Goal: Use online tool/utility: Use online tool/utility

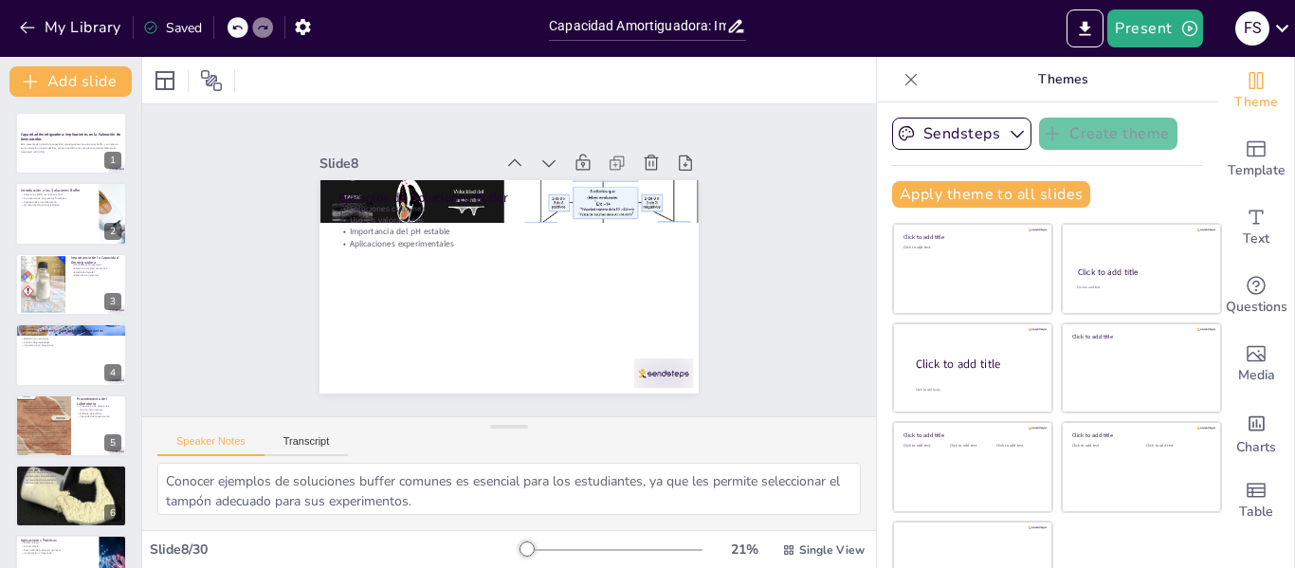
scroll to position [304, 0]
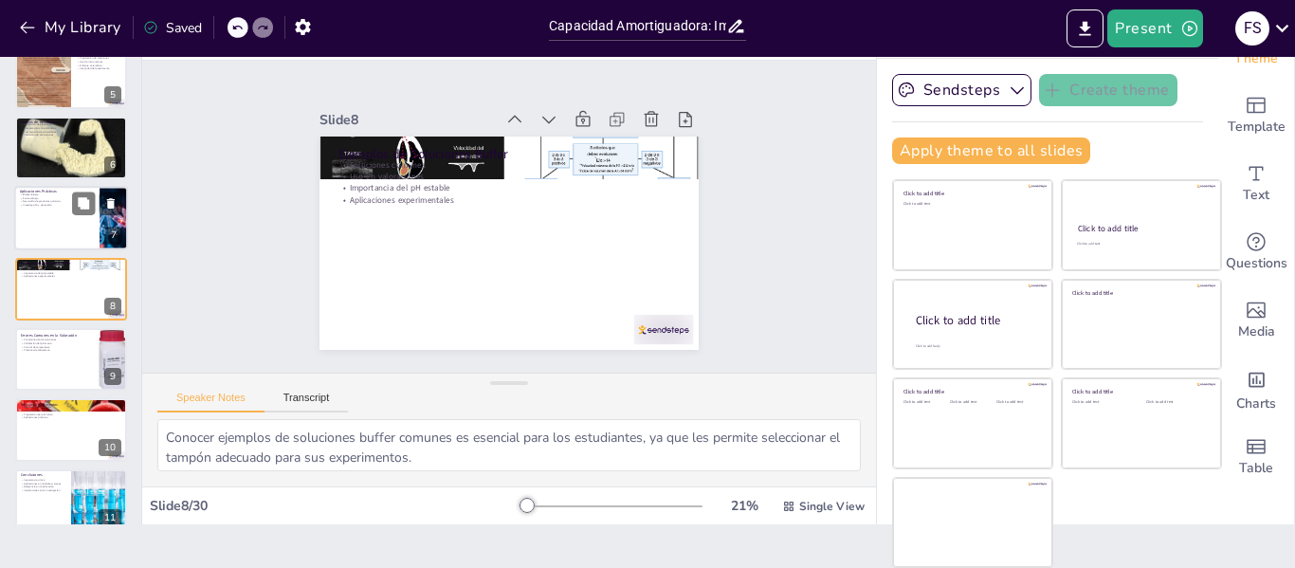
checkbox input "true"
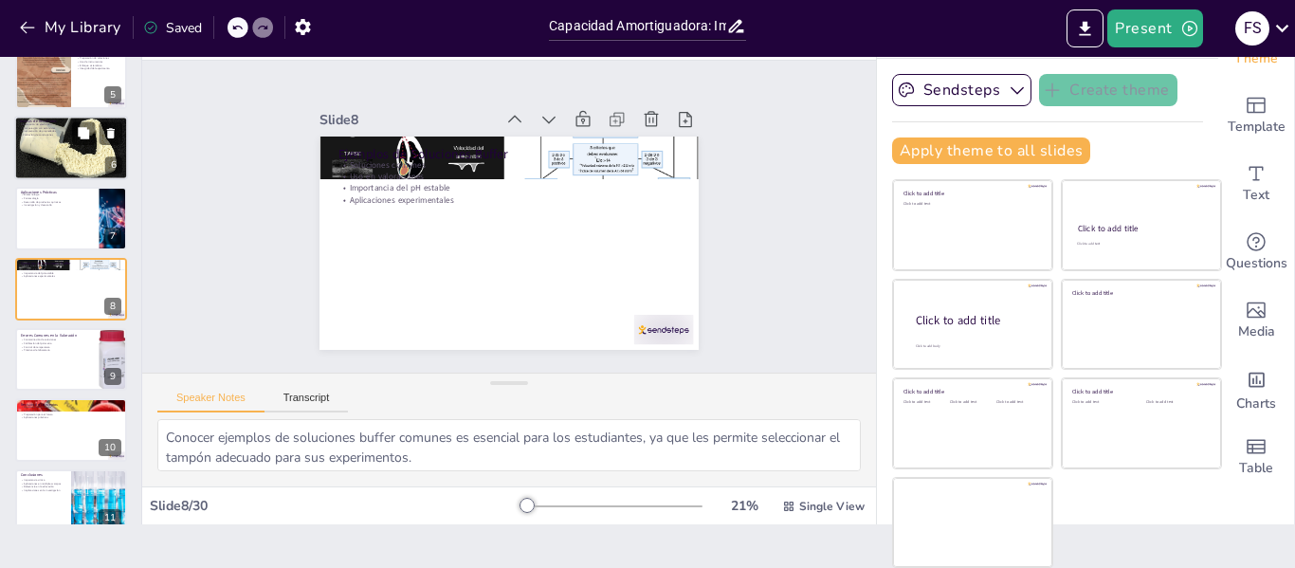
checkbox input "true"
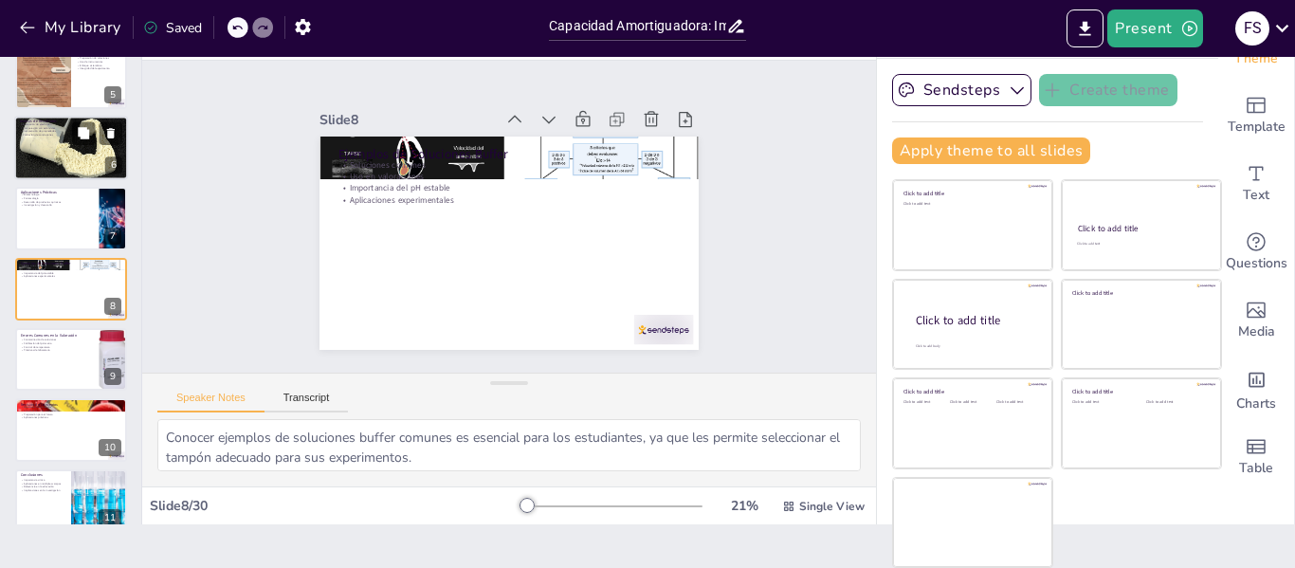
checkbox input "true"
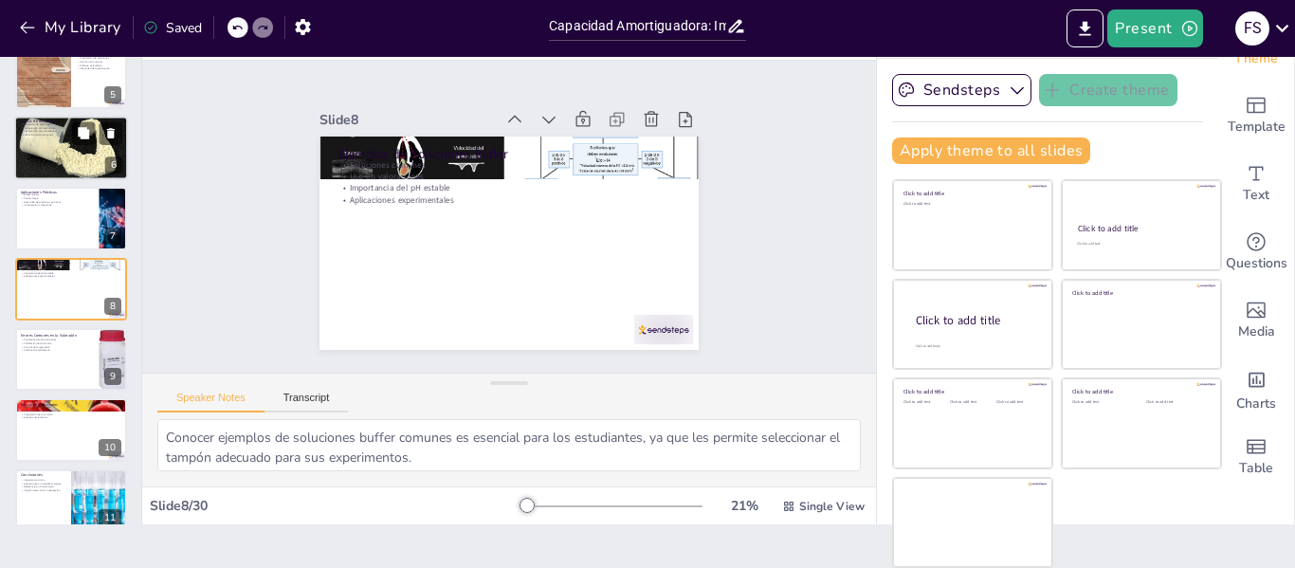
click at [82, 168] on div at bounding box center [71, 148] width 122 height 64
checkbox input "true"
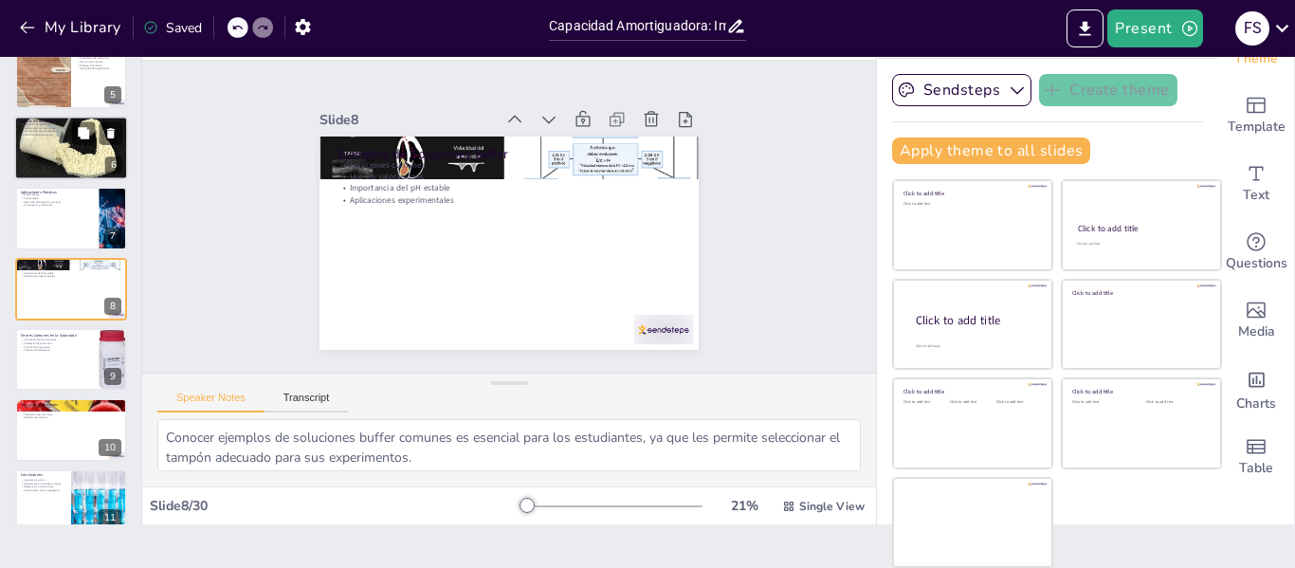
checkbox input "true"
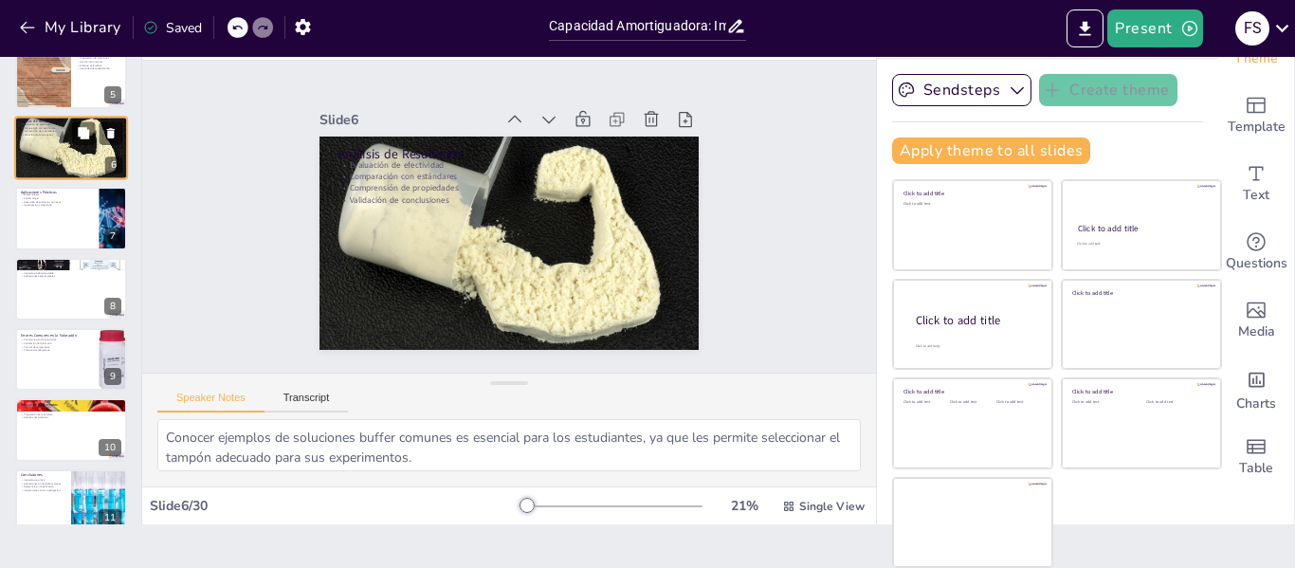
scroll to position [164, 0]
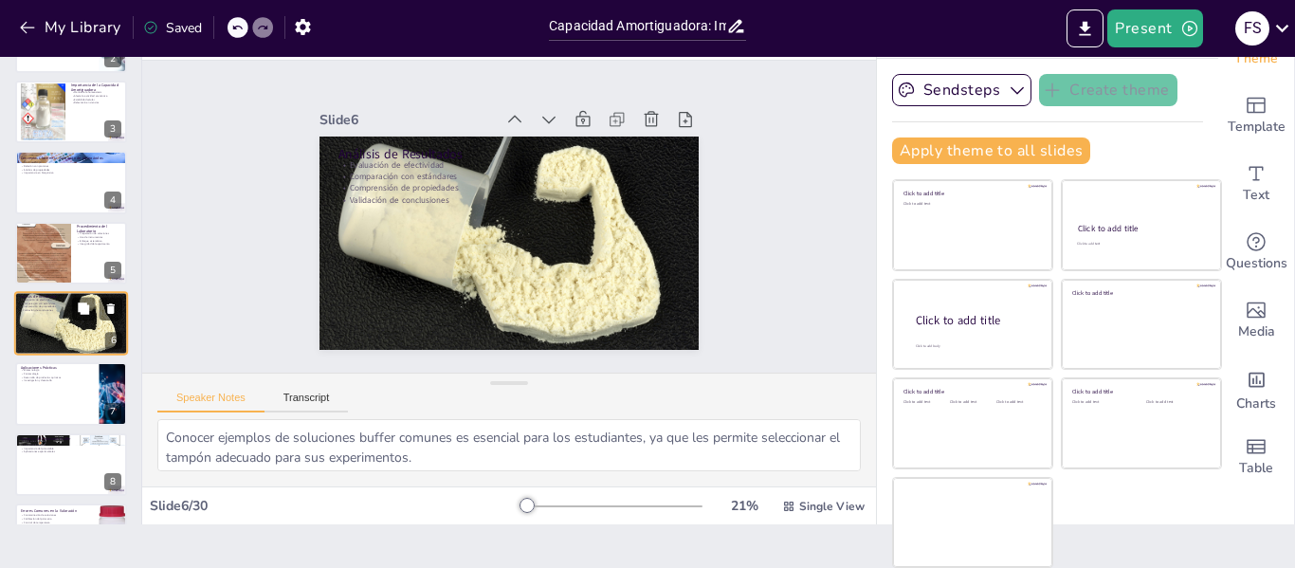
checkbox input "true"
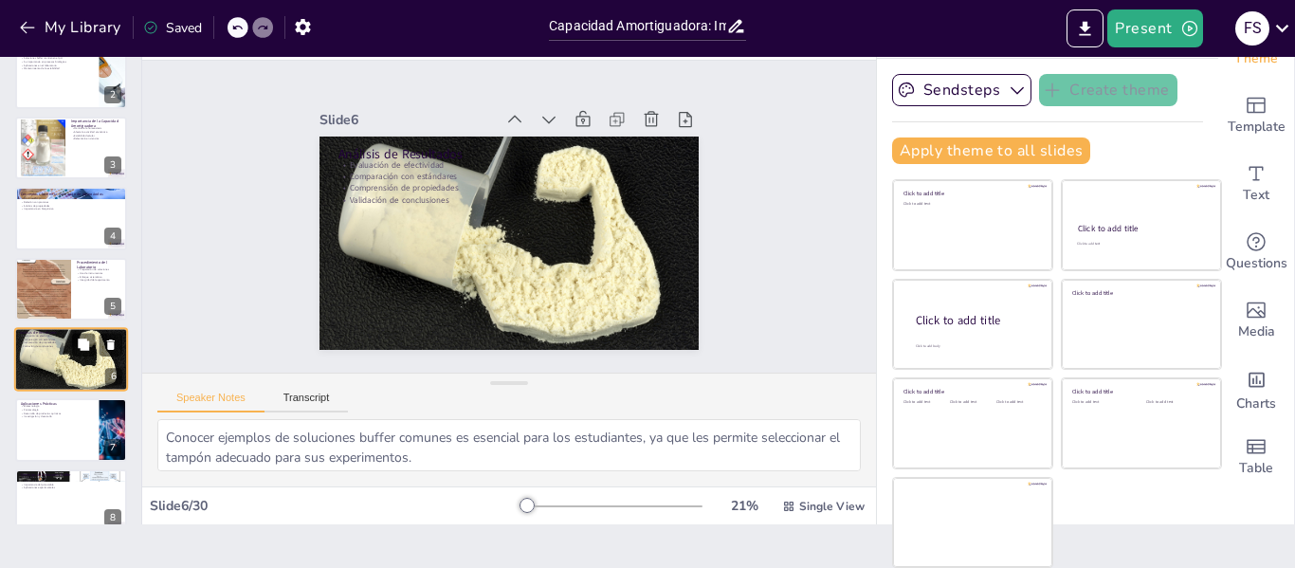
checkbox input "true"
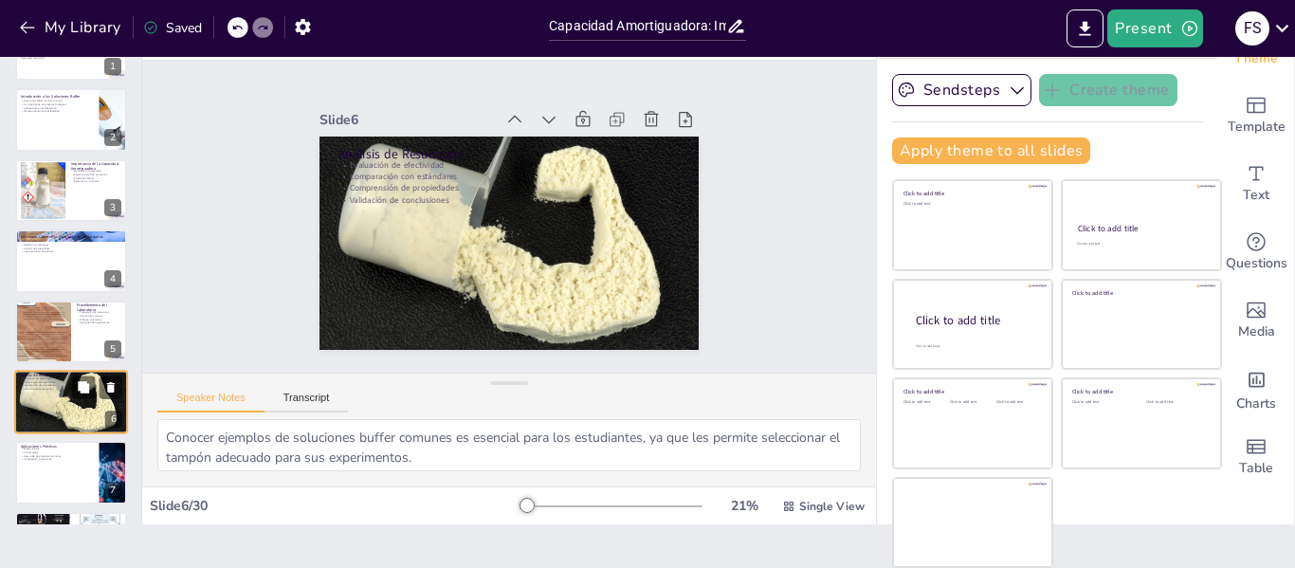
checkbox input "true"
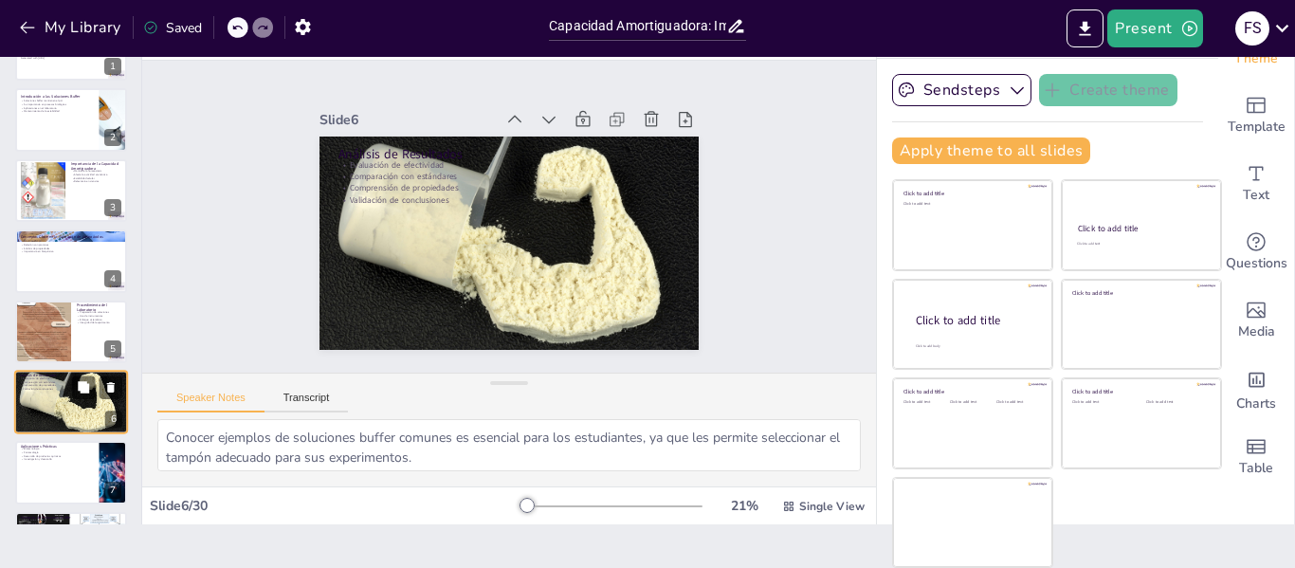
checkbox input "true"
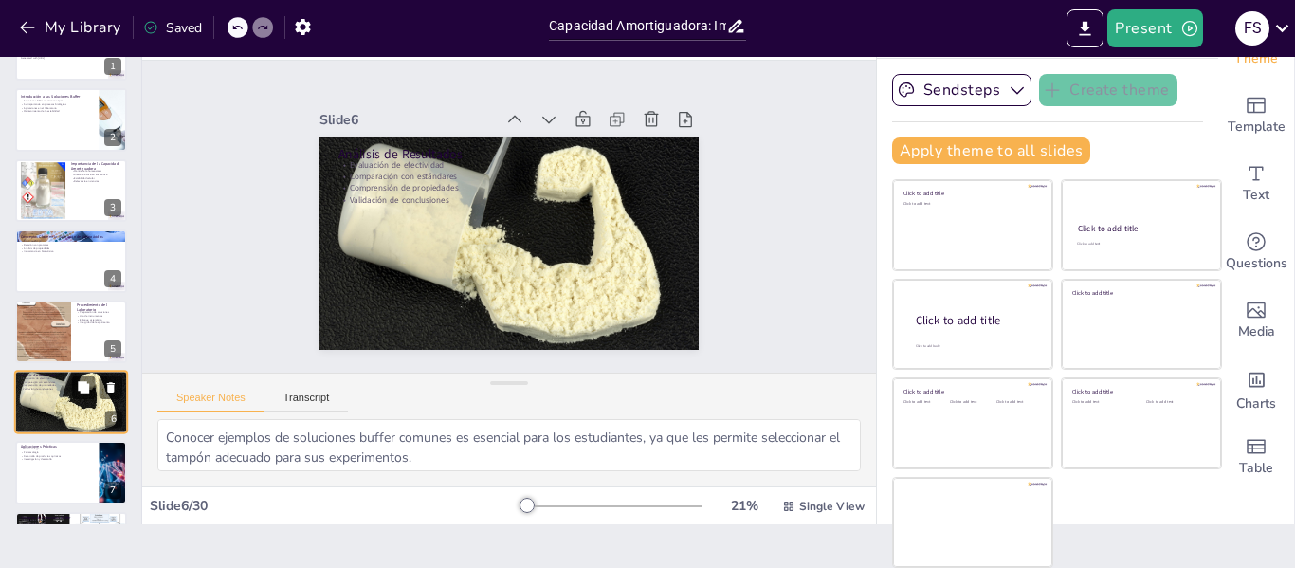
checkbox input "true"
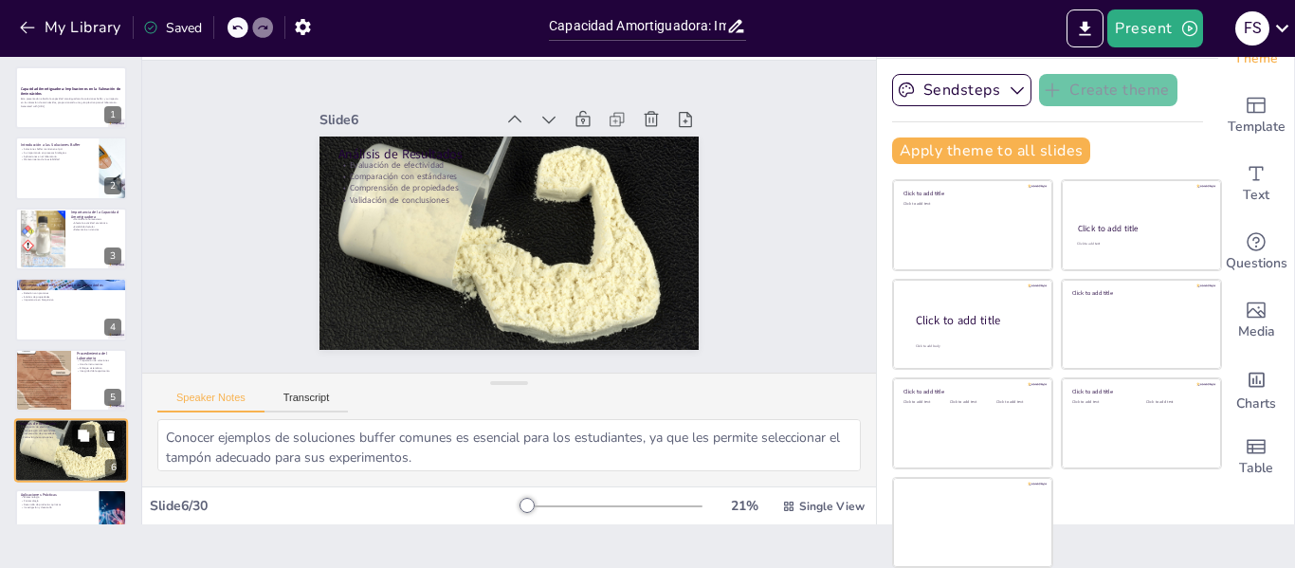
scroll to position [0, 0]
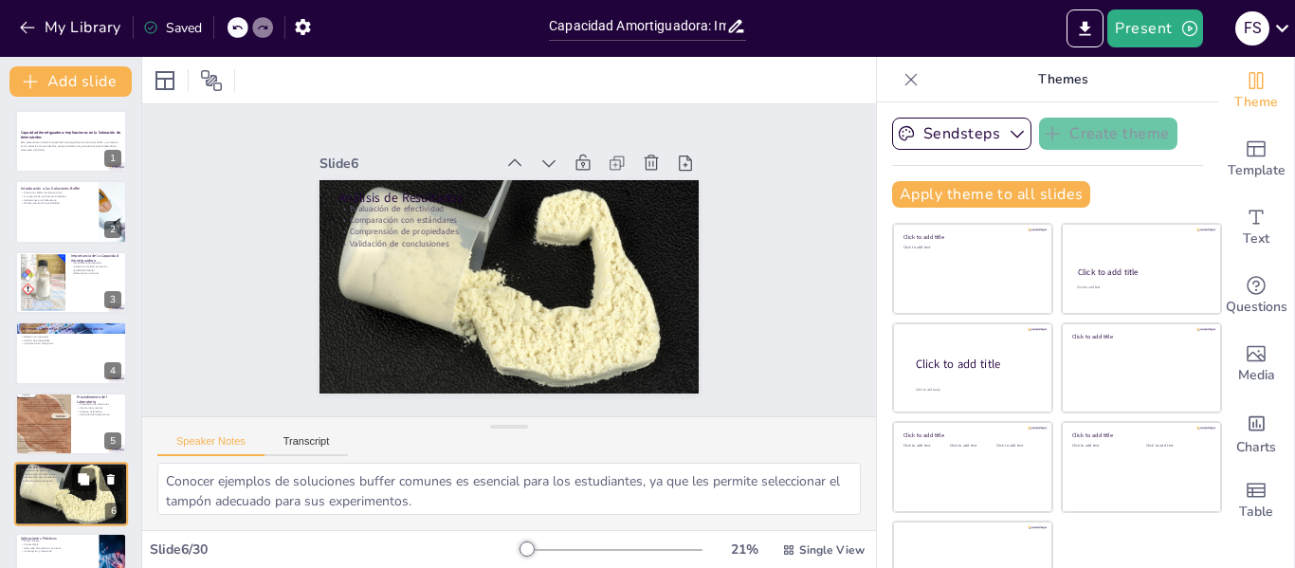
checkbox input "true"
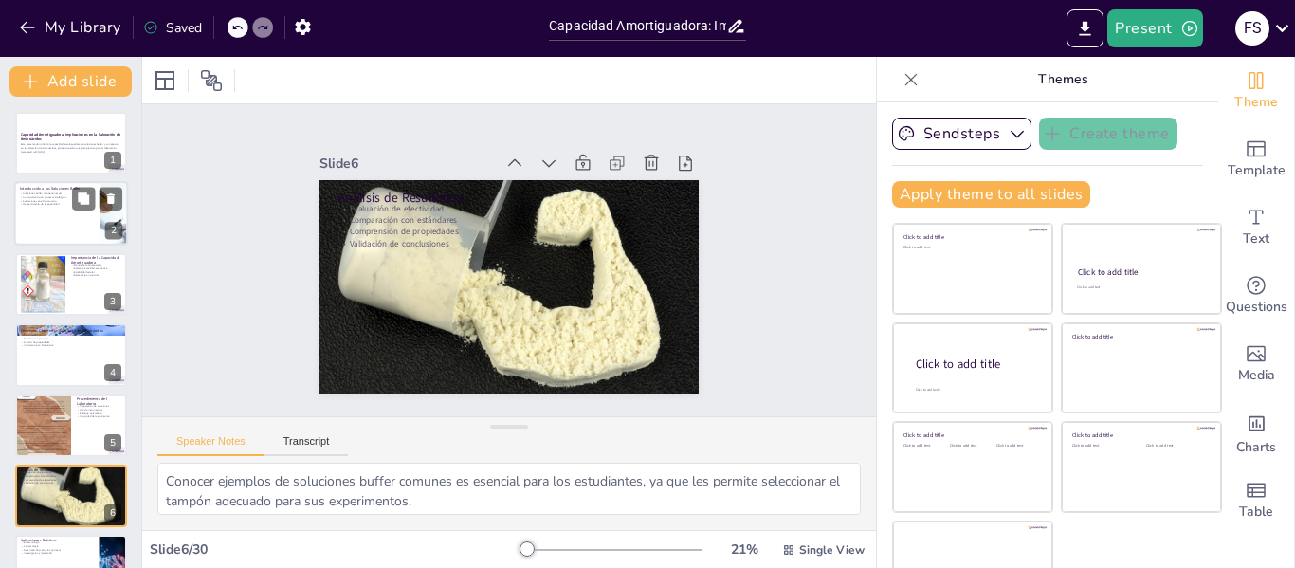
checkbox input "true"
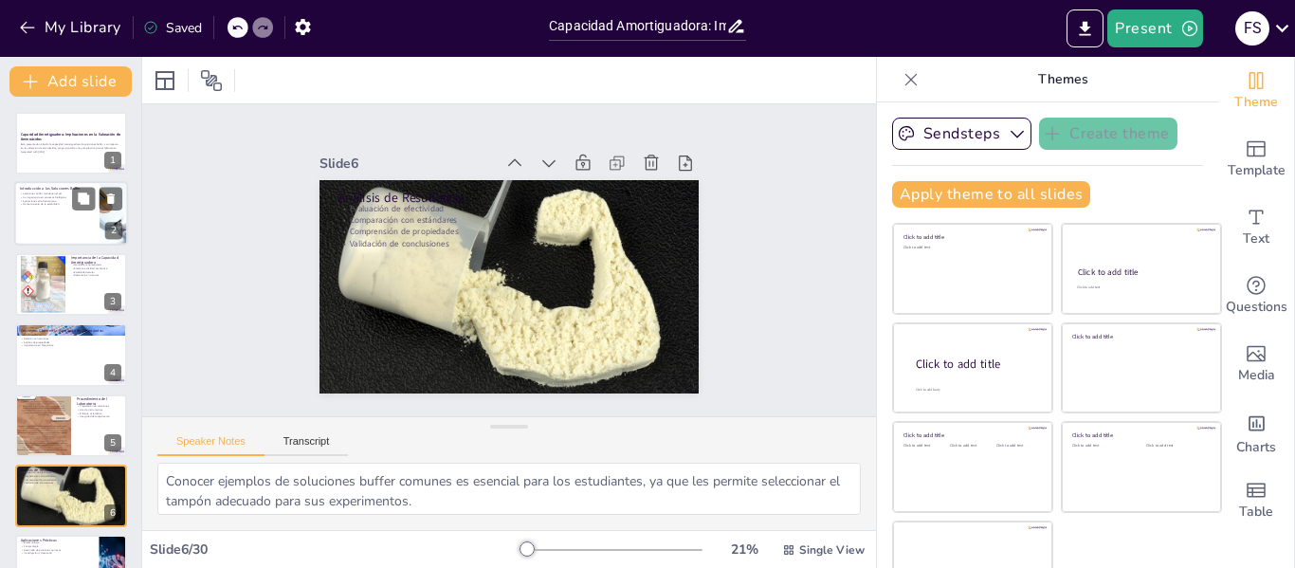
checkbox input "true"
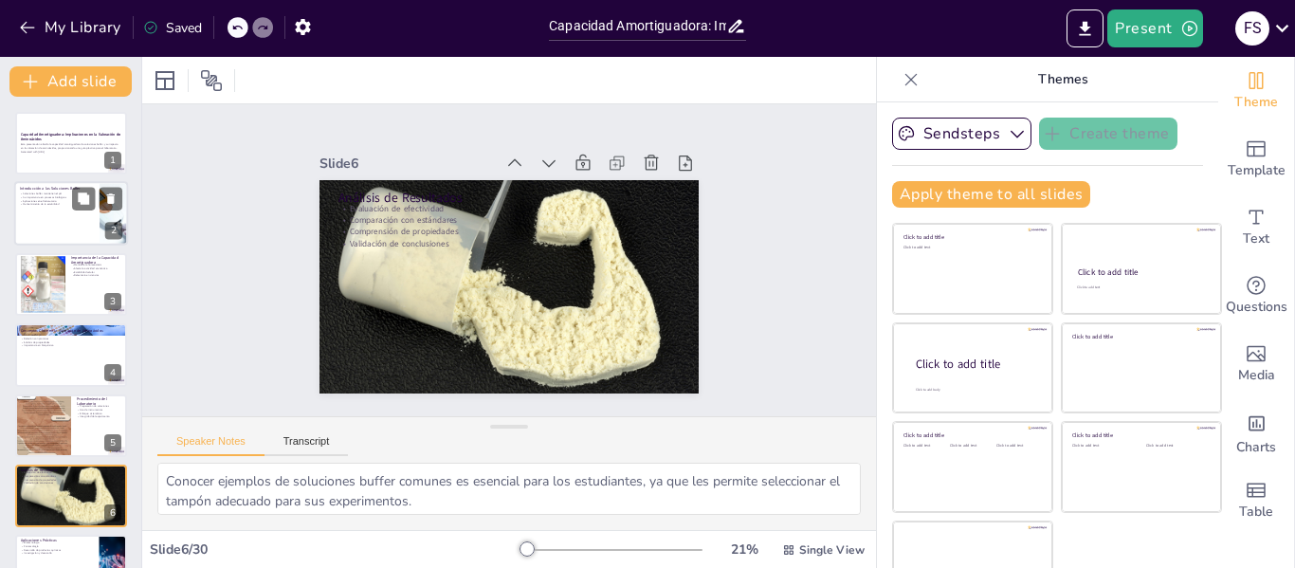
checkbox input "true"
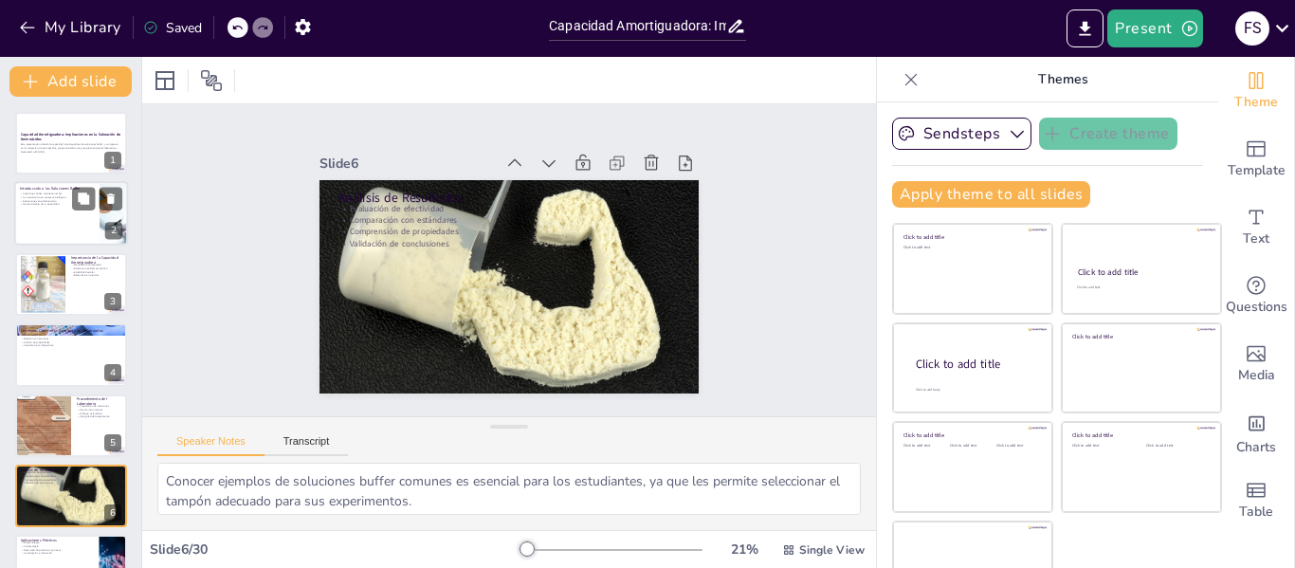
checkbox input "true"
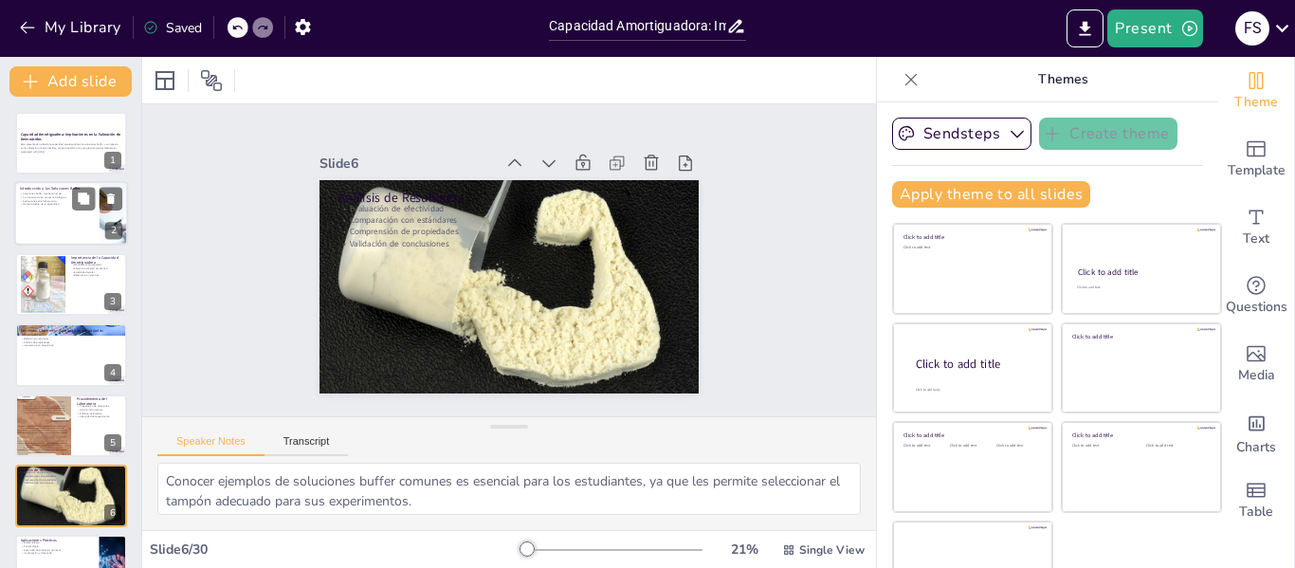
click at [54, 194] on p "Soluciones buffer mantienen el pH" at bounding box center [57, 194] width 74 height 4
checkbox input "true"
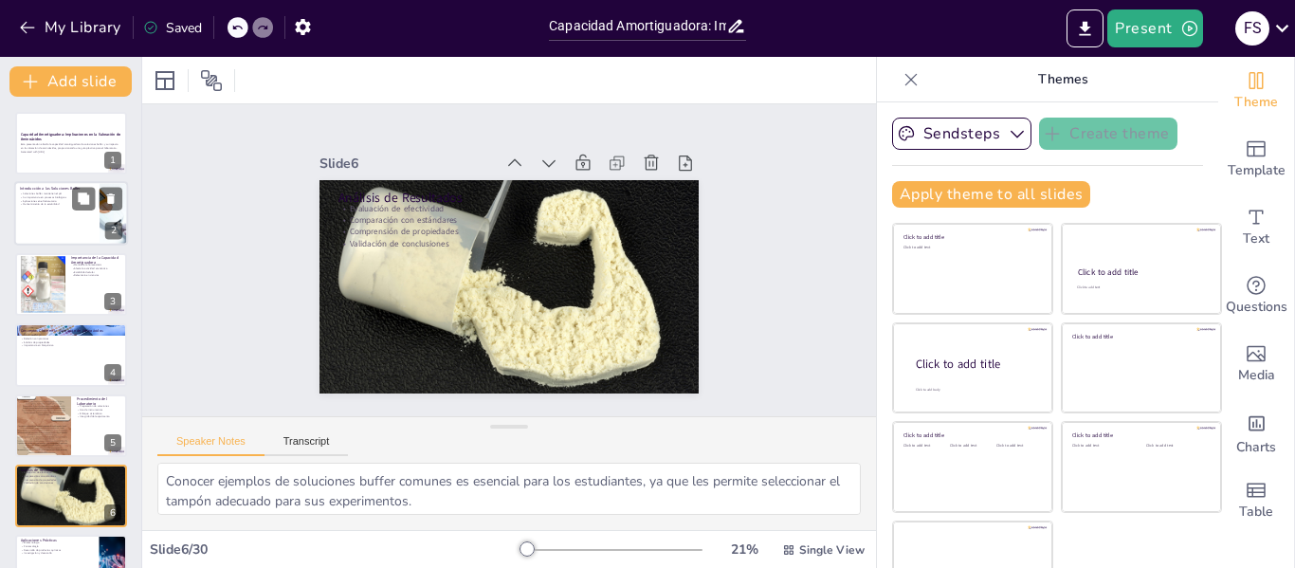
checkbox input "true"
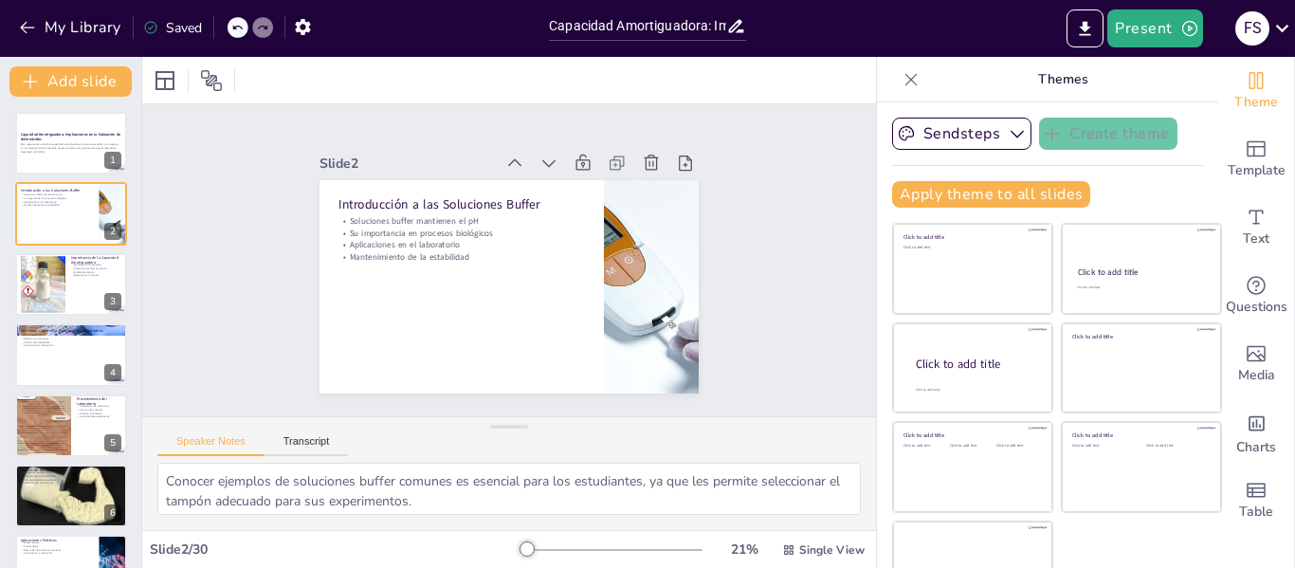
checkbox input "true"
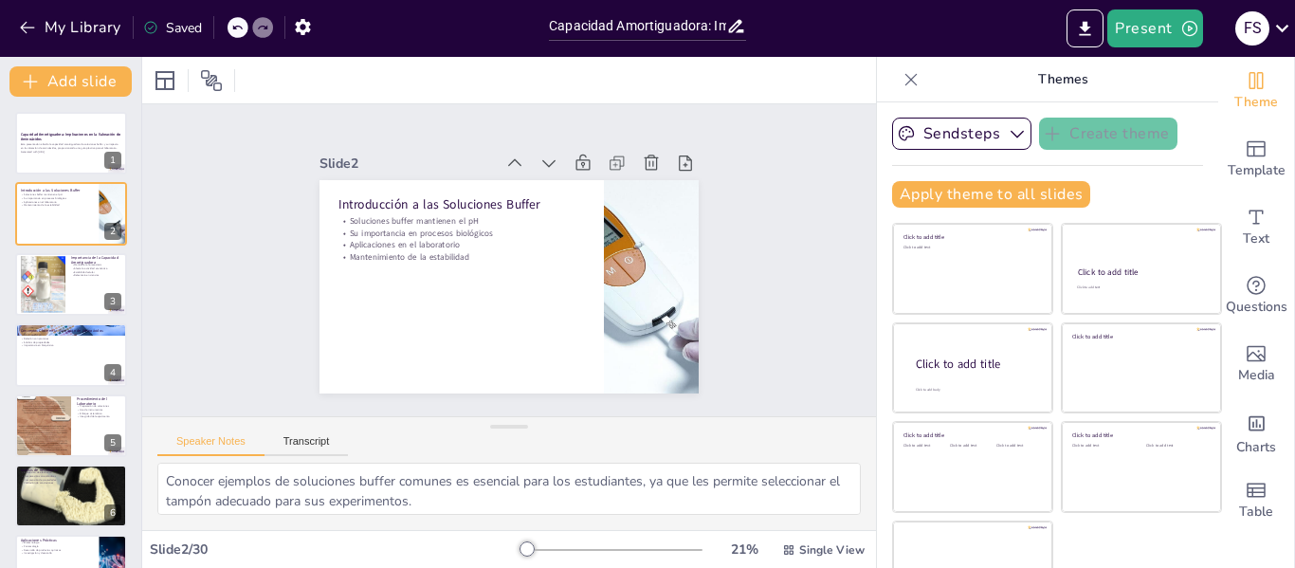
checkbox input "true"
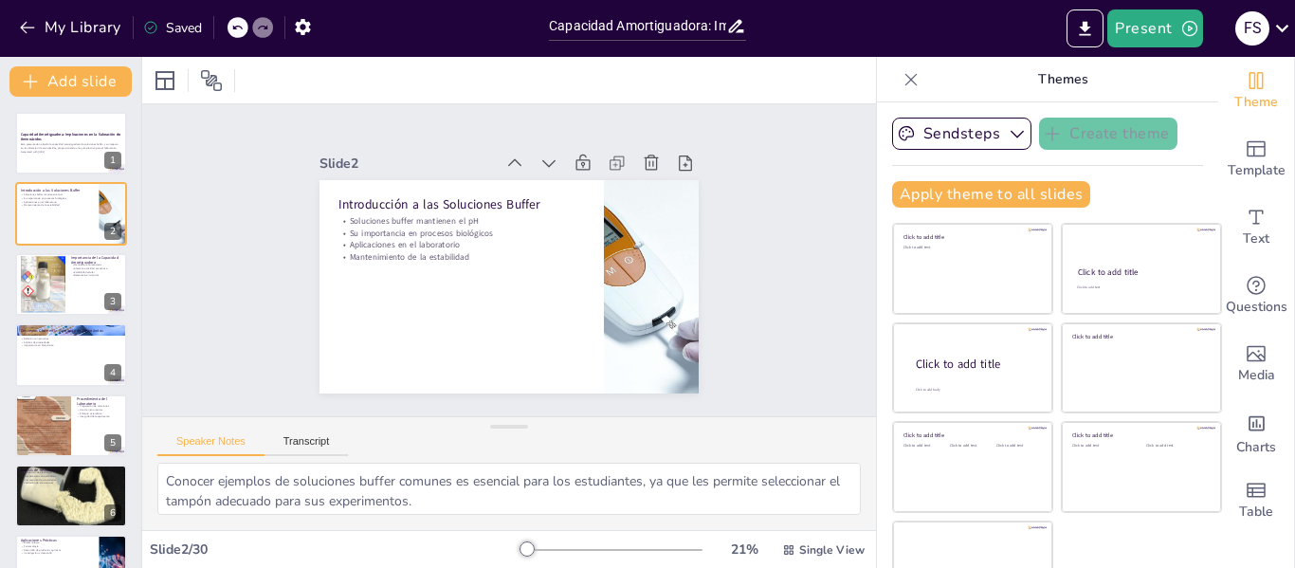
checkbox input "true"
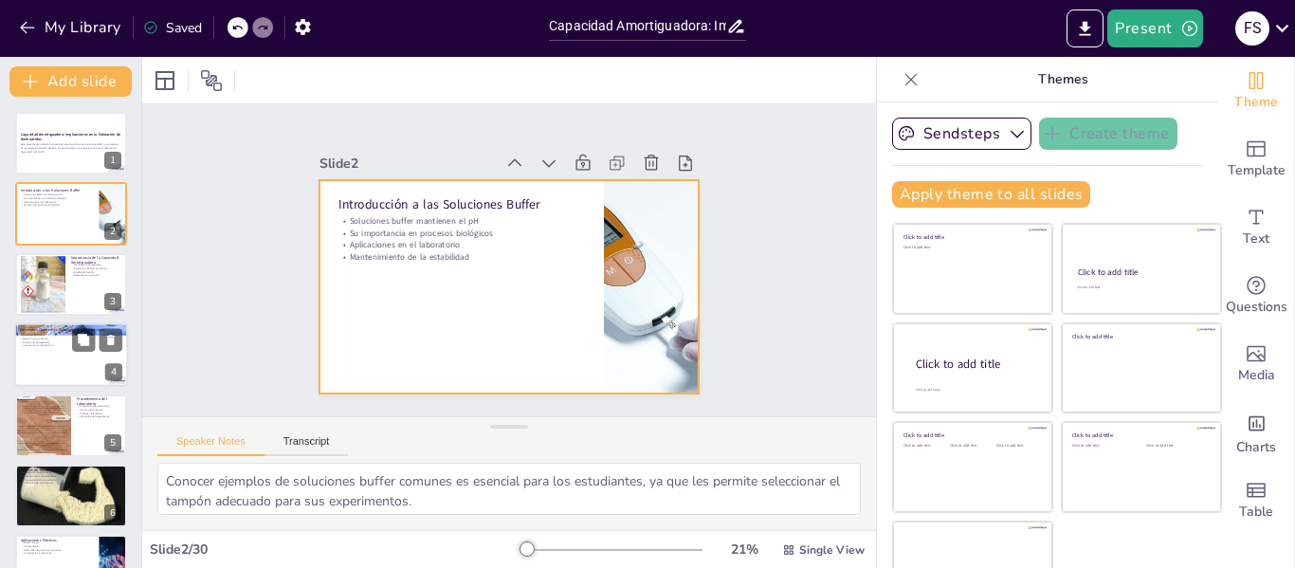
checkbox input "true"
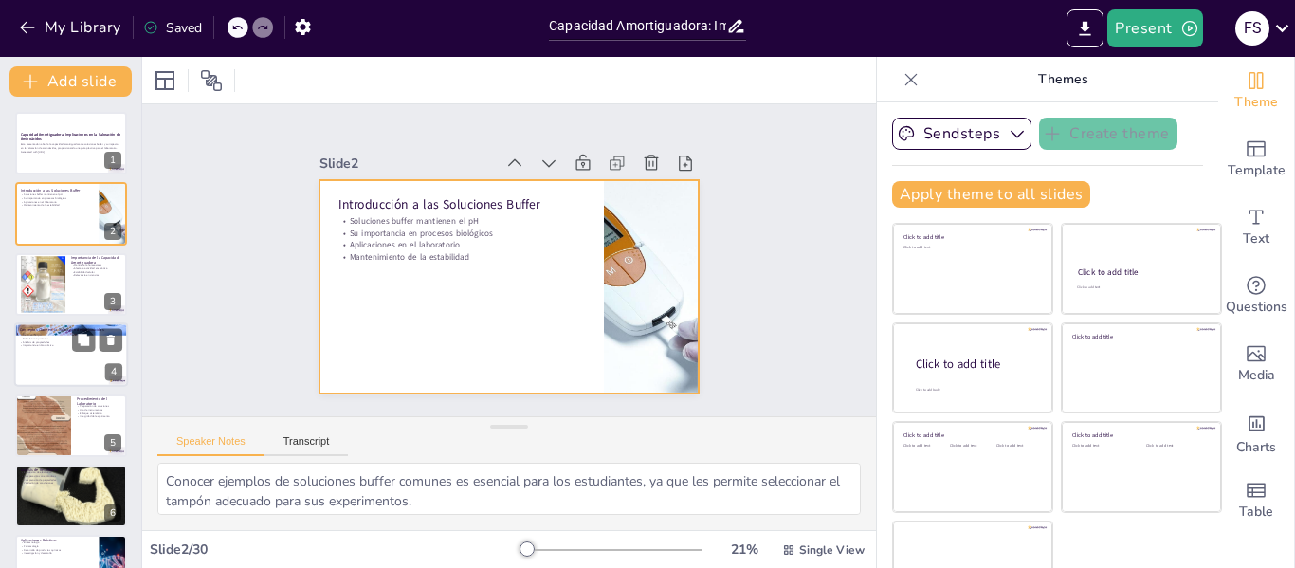
checkbox input "true"
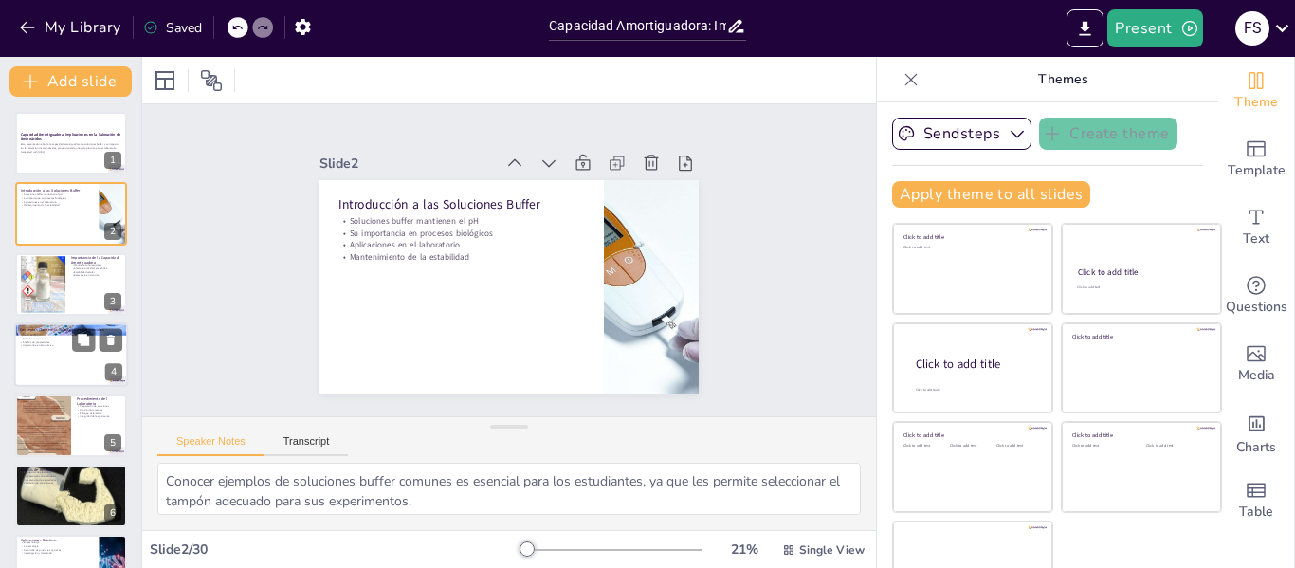
checkbox input "true"
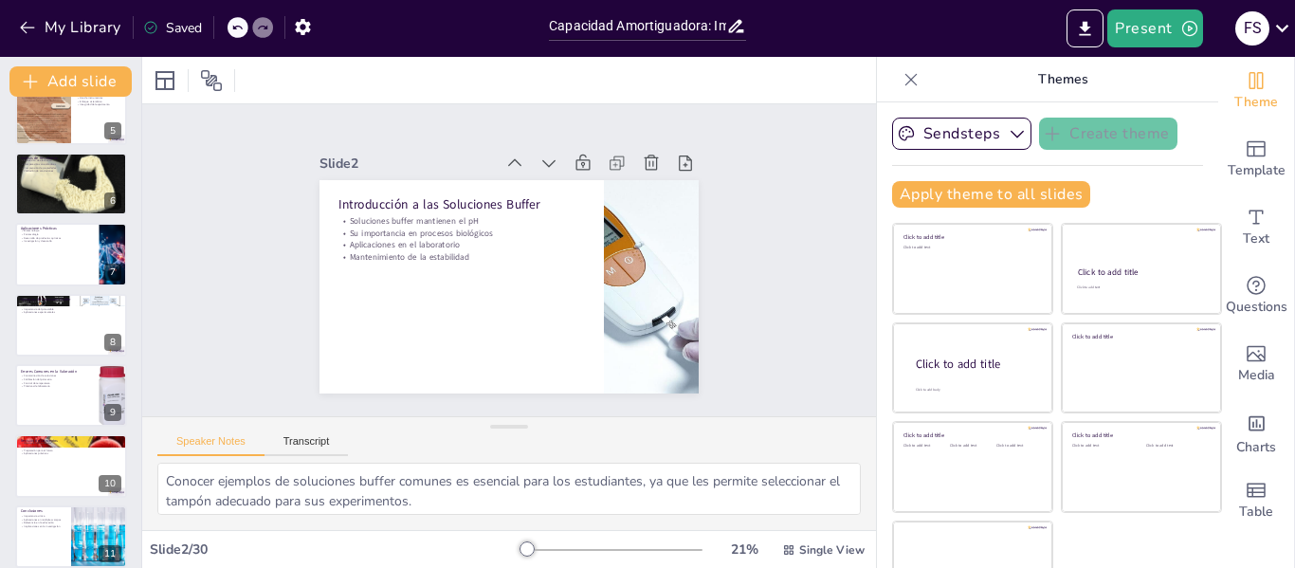
scroll to position [562, 0]
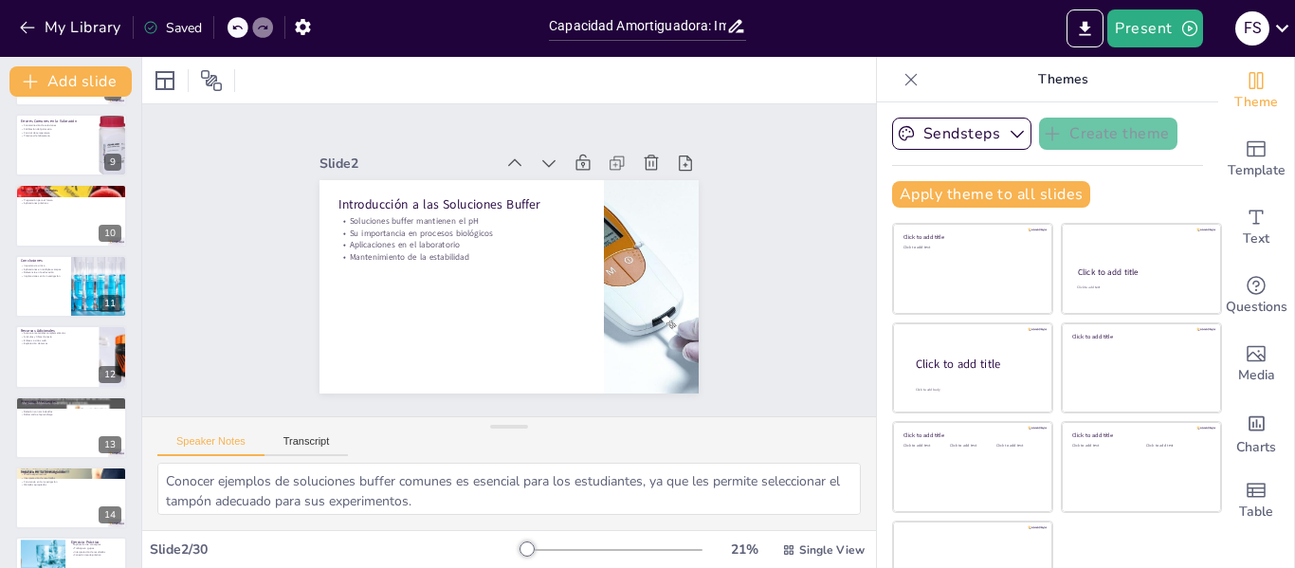
checkbox input "true"
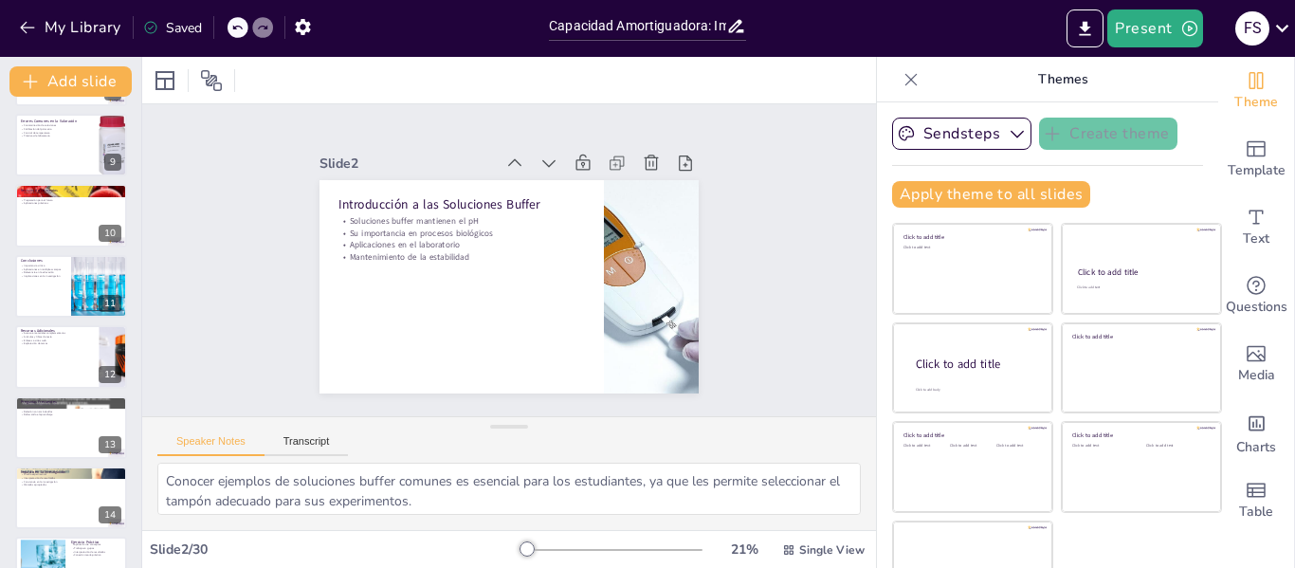
checkbox input "true"
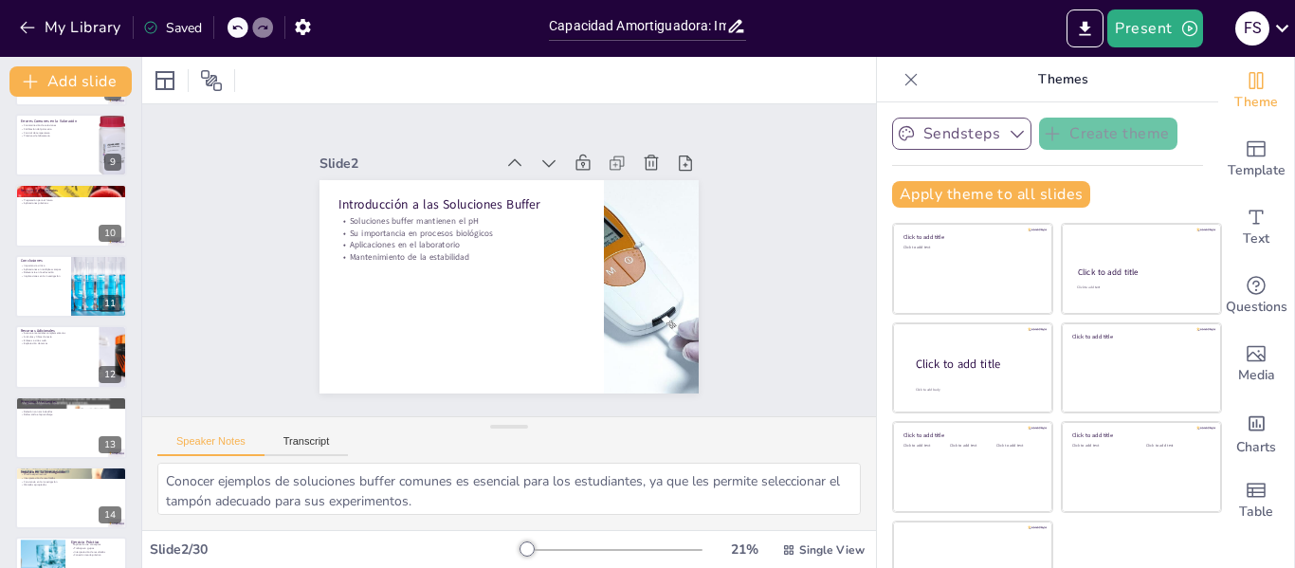
click at [970, 134] on button "Sendsteps" at bounding box center [961, 134] width 139 height 32
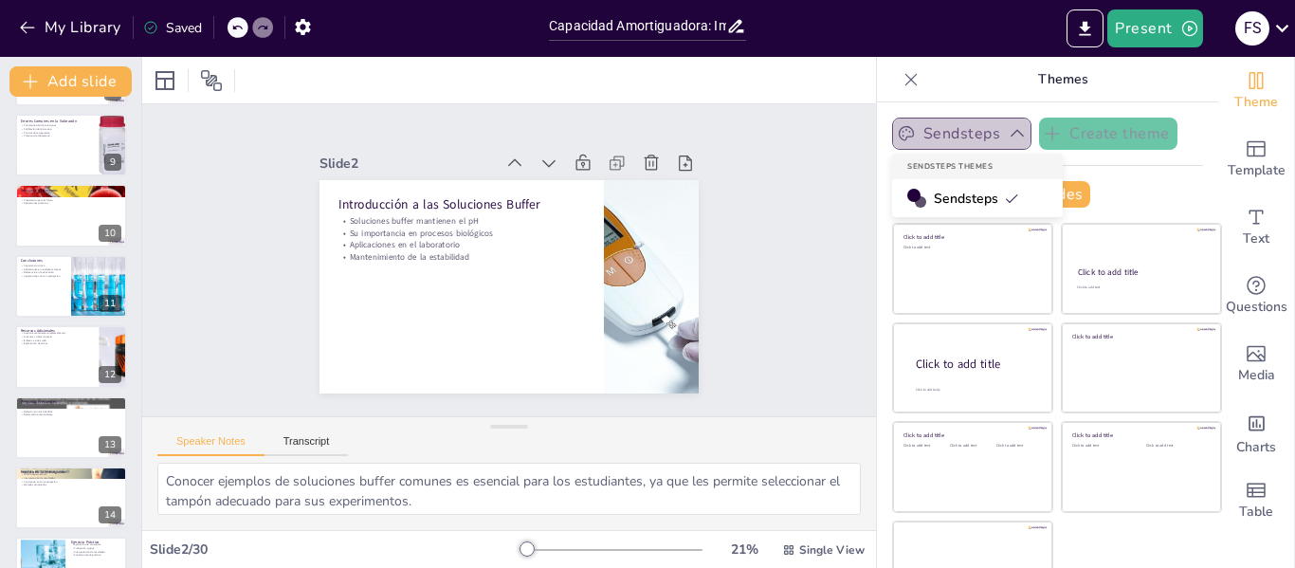
click at [970, 134] on button "Sendsteps" at bounding box center [961, 134] width 139 height 32
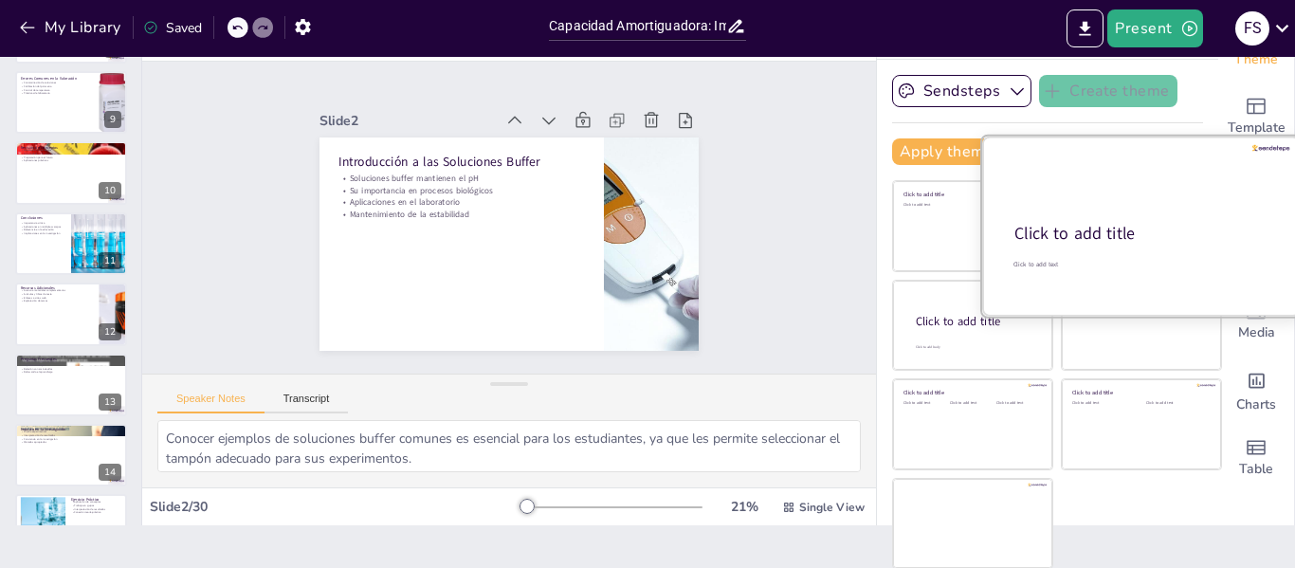
scroll to position [44, 0]
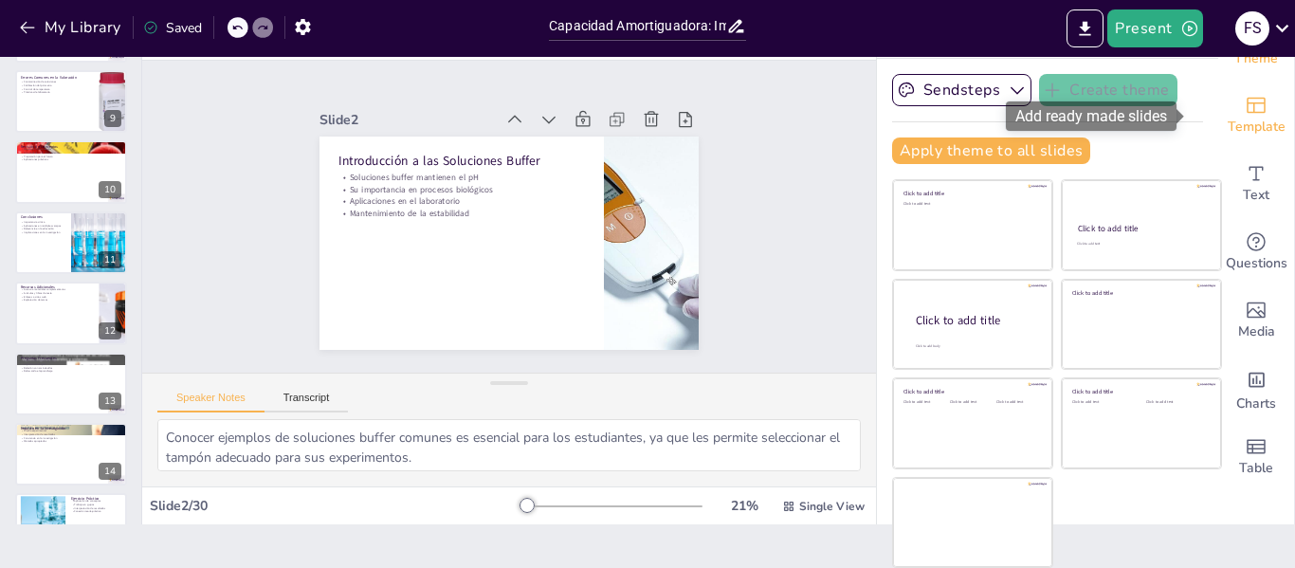
click at [1248, 111] on div "Template" at bounding box center [1256, 116] width 76 height 68
checkbox input "true"
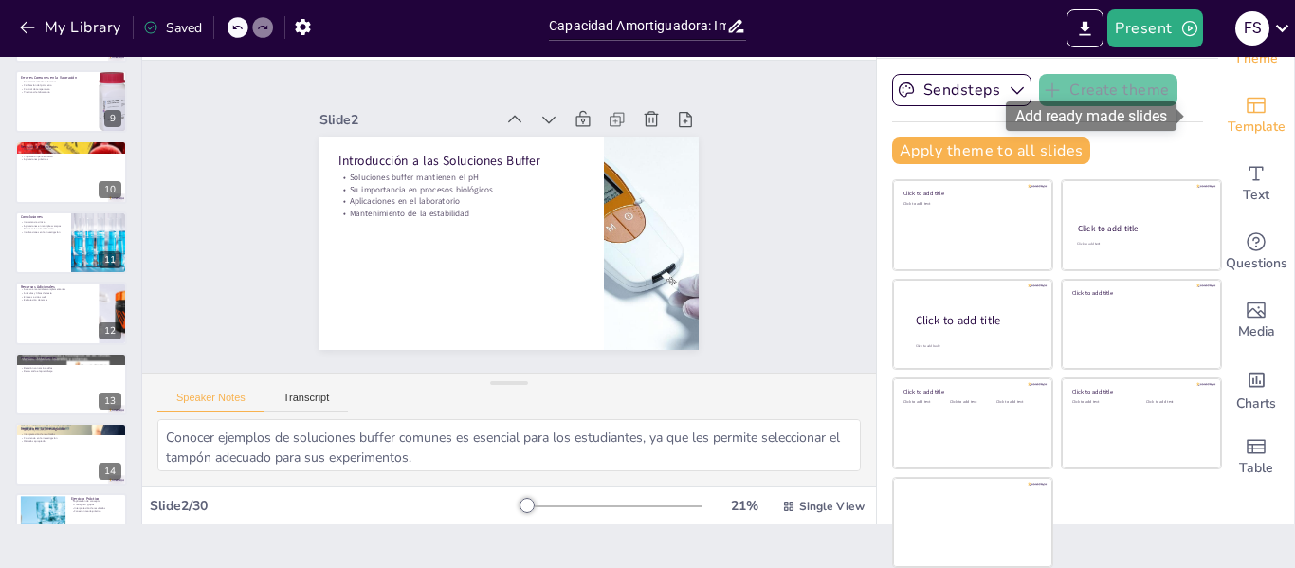
checkbox input "true"
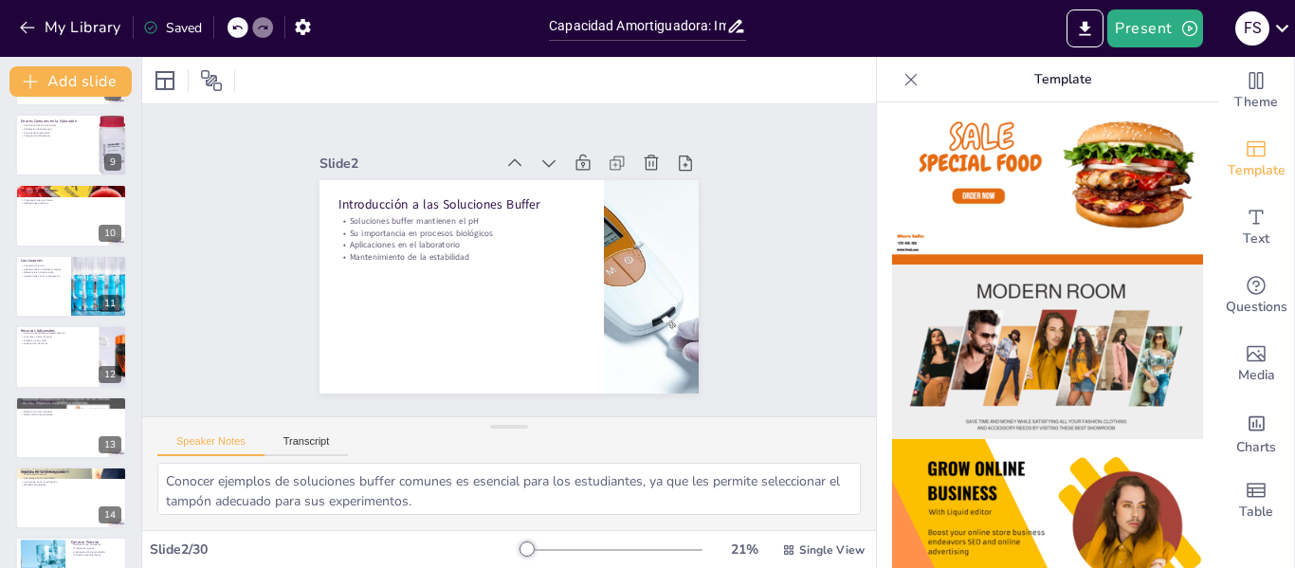
scroll to position [249, 0]
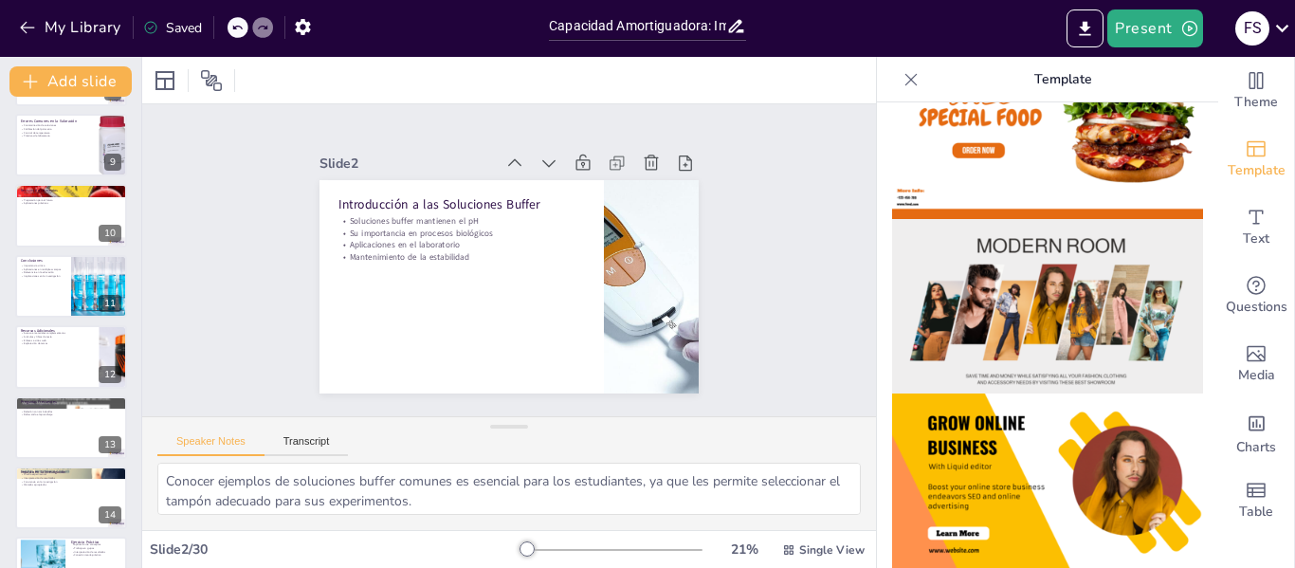
click at [1019, 292] on img at bounding box center [1047, 306] width 311 height 175
checkbox input "true"
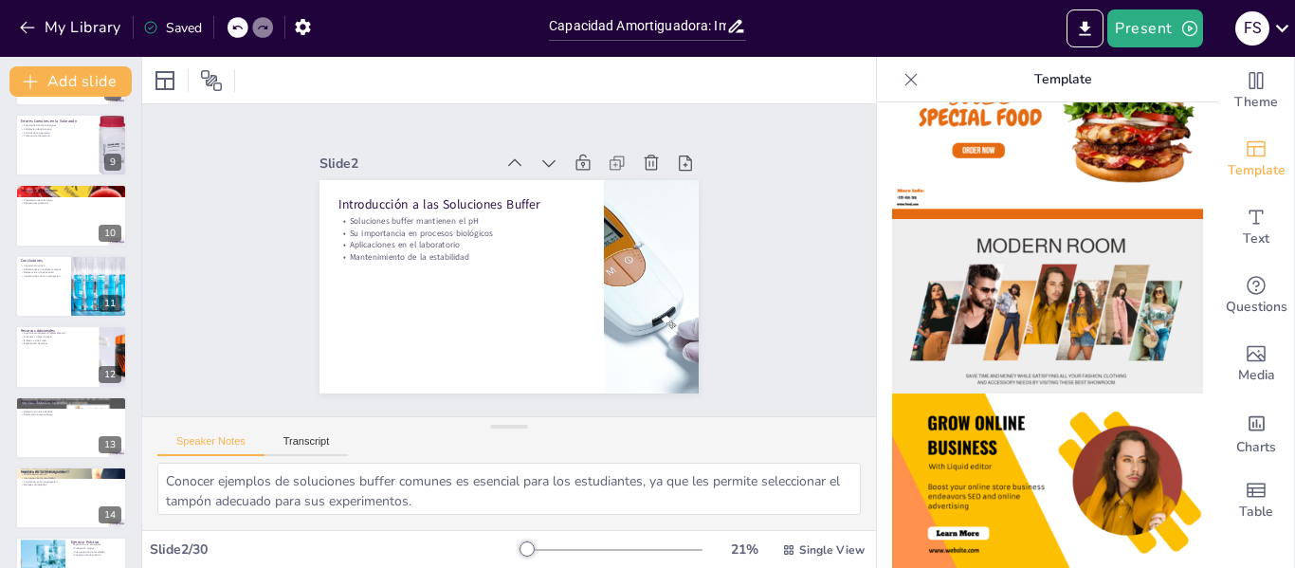
checkbox input "true"
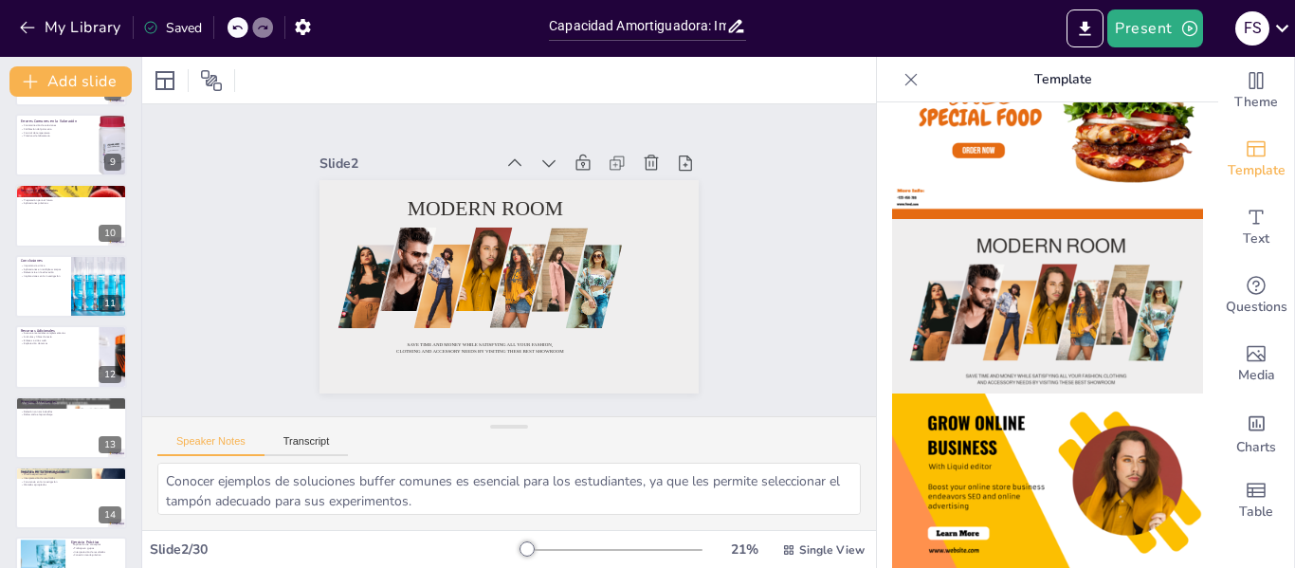
checkbox input "true"
